Goal: Answer question/provide support

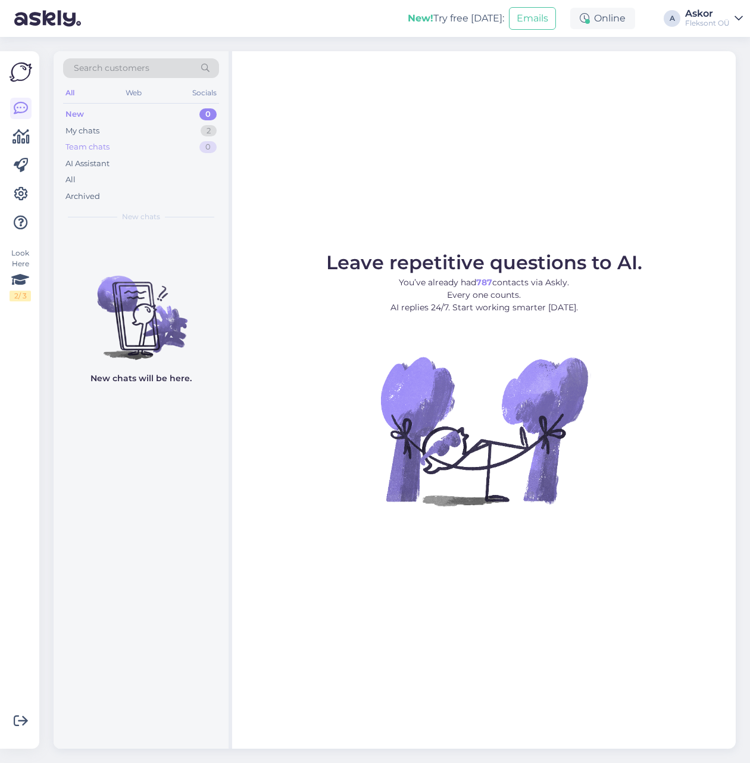
click at [124, 144] on div "Team chats 0" at bounding box center [141, 147] width 156 height 17
click at [121, 135] on div "My chats 2" at bounding box center [141, 131] width 156 height 17
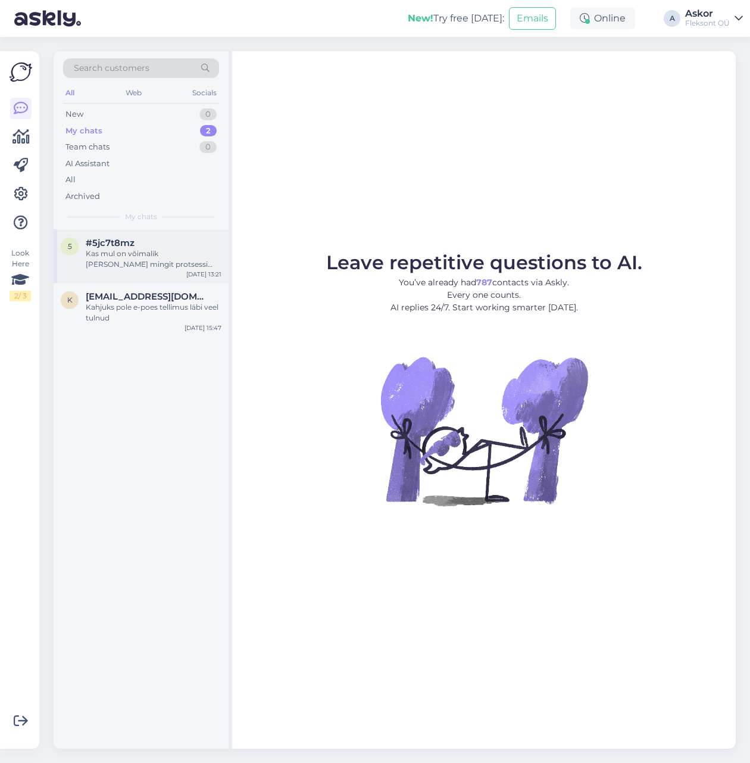
click at [137, 256] on div "Kas mul on võimalik [PERSON_NAME] mingit protsessi näha?" at bounding box center [154, 258] width 136 height 21
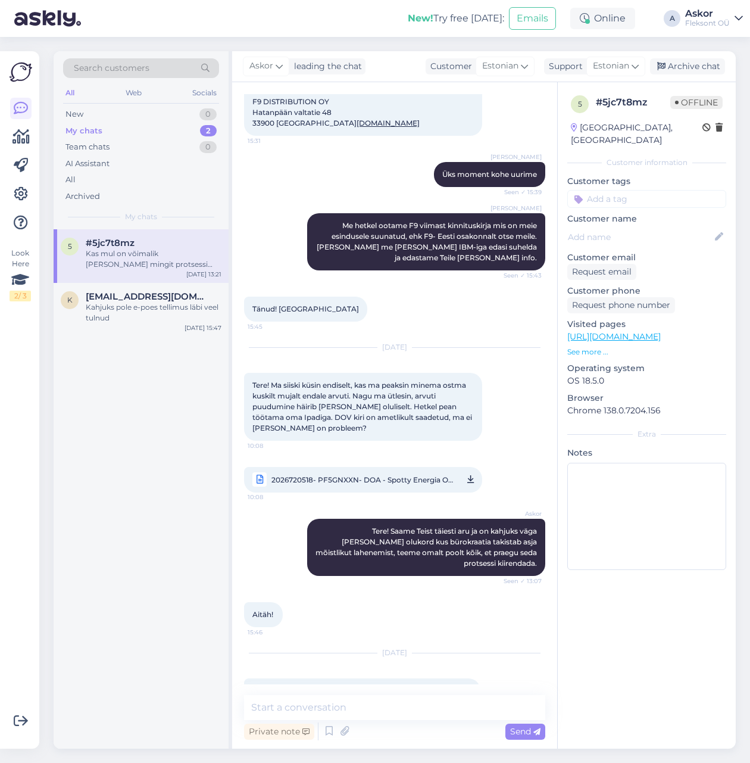
scroll to position [824, 0]
click at [338, 473] on span "2026720518- PF5GNXXN- DOA - Spotty Energia OÜ.pdf" at bounding box center [363, 480] width 183 height 15
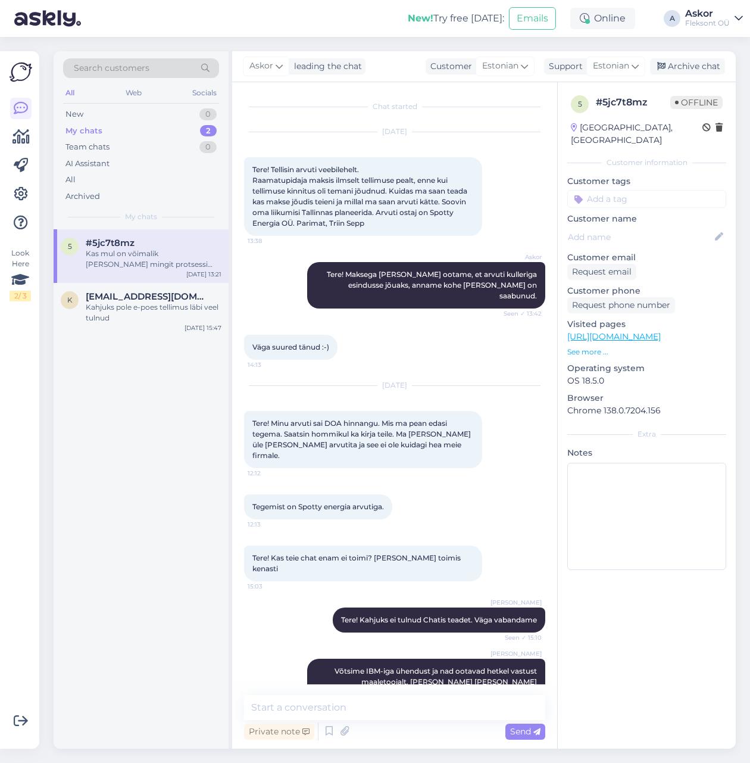
scroll to position [824, 0]
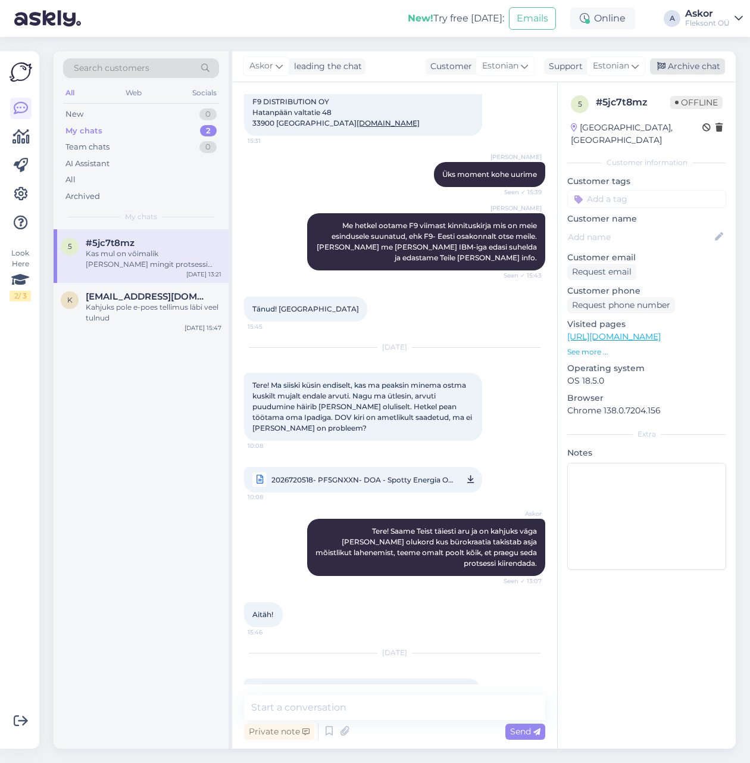
click at [690, 68] on div "Archive chat" at bounding box center [687, 66] width 75 height 16
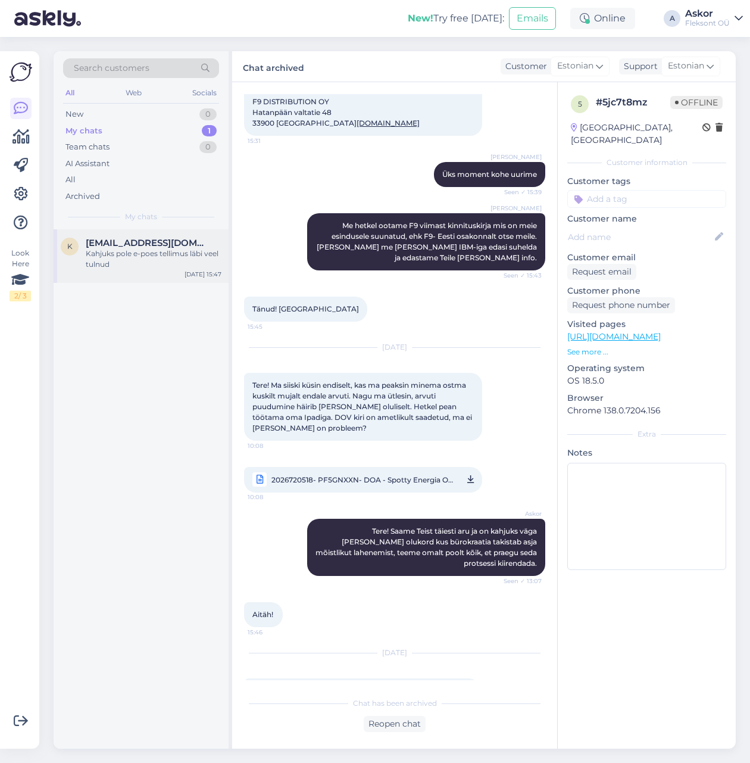
click at [170, 260] on div "Kahjuks pole e-poes tellimus läbi veel tulnud" at bounding box center [154, 258] width 136 height 21
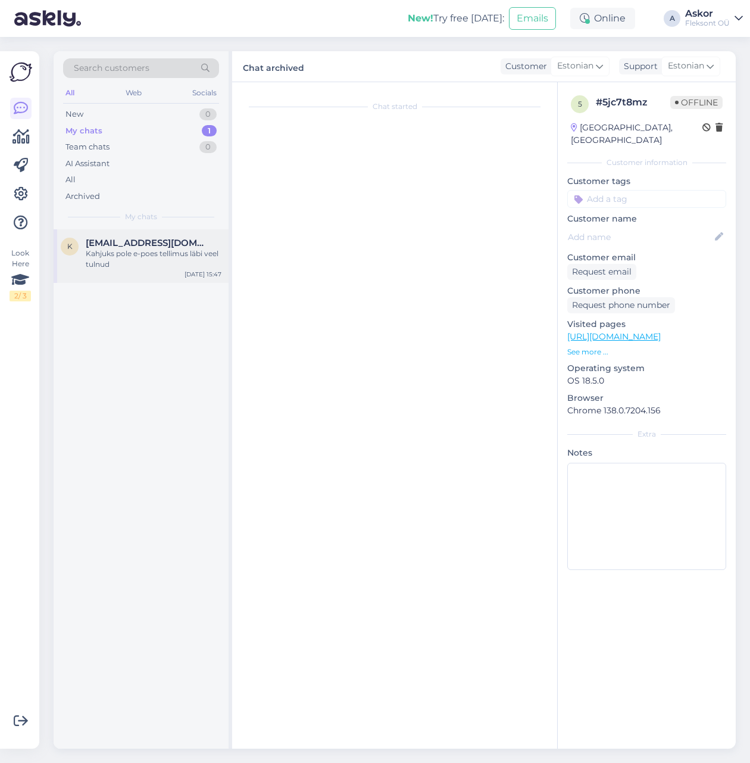
scroll to position [580, 0]
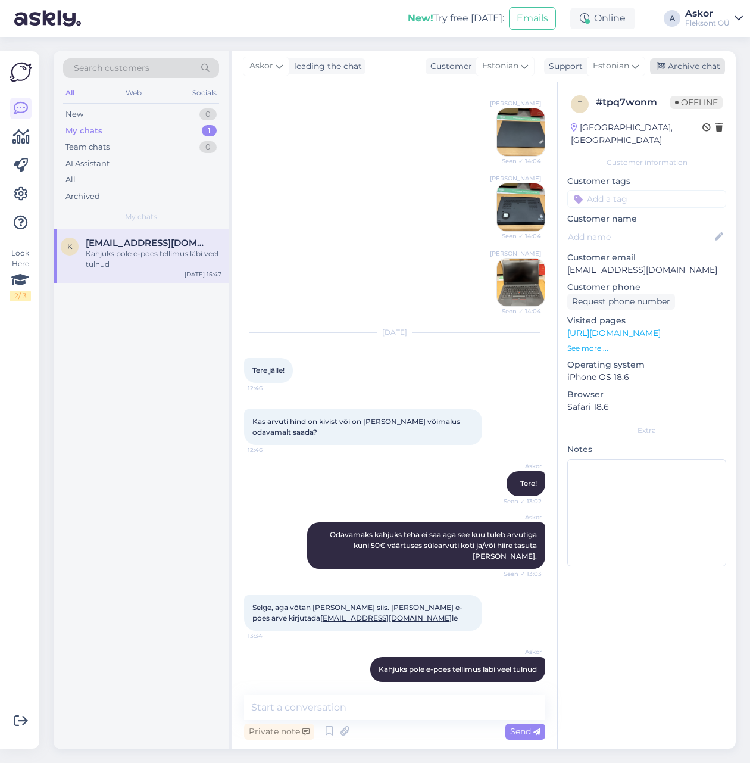
click at [701, 70] on div "Archive chat" at bounding box center [687, 66] width 75 height 16
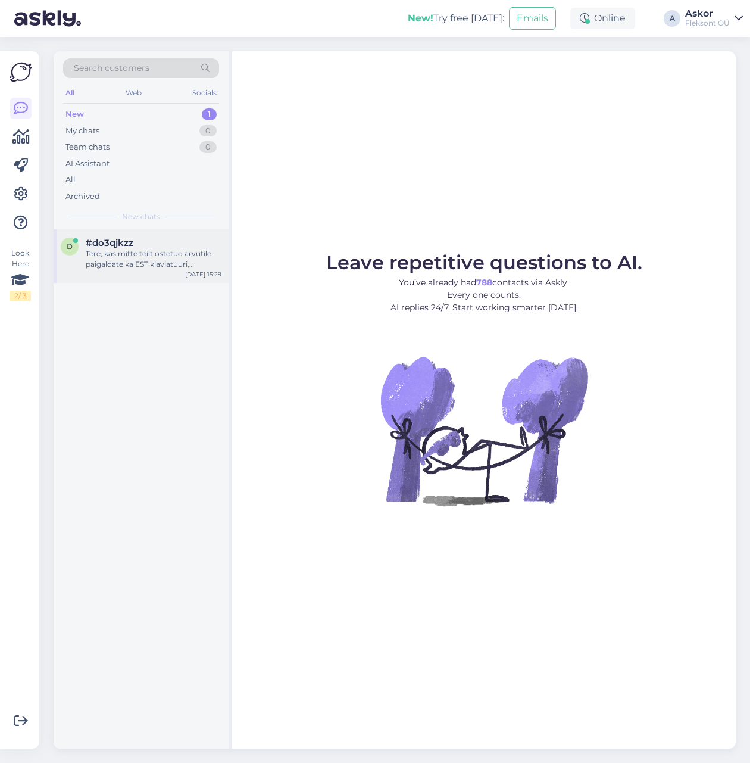
click at [119, 260] on div "Tere, kas mitte teilt ostetud arvutile paigaldate ka EST klaviatuuri, taustvalg…" at bounding box center [154, 258] width 136 height 21
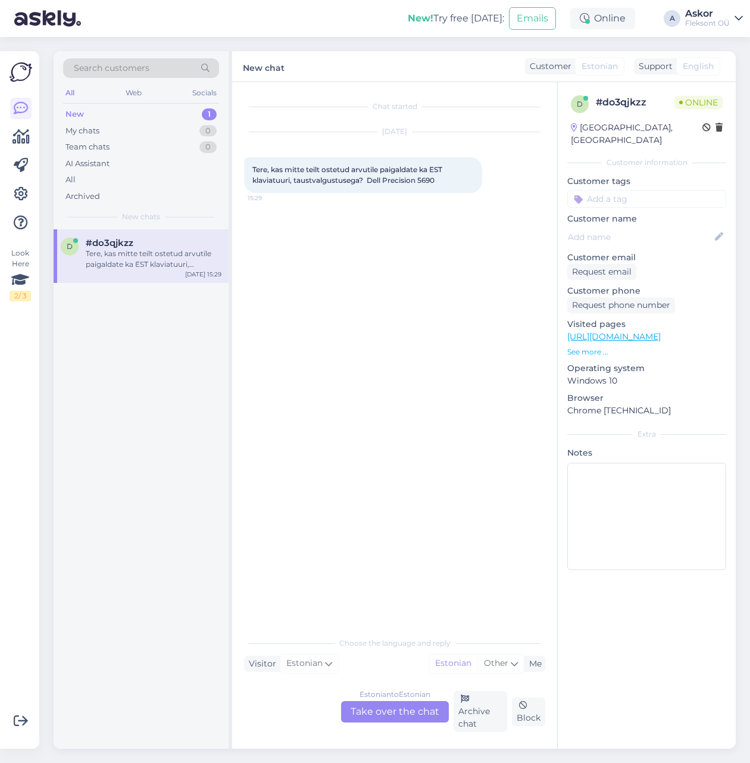
click at [590, 347] on p "See more ..." at bounding box center [647, 352] width 159 height 11
